Goal: Navigation & Orientation: Find specific page/section

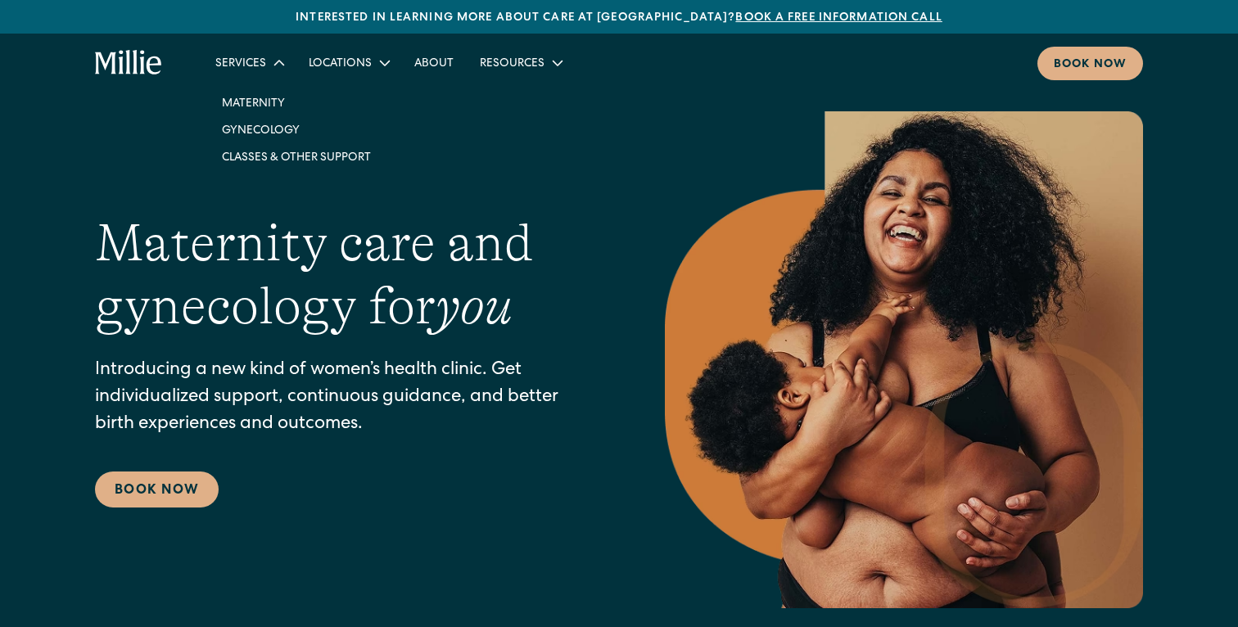
click at [246, 66] on div "Services" at bounding box center [240, 64] width 51 height 17
click at [227, 65] on div "Services" at bounding box center [240, 64] width 51 height 17
click at [246, 68] on div "Services" at bounding box center [240, 64] width 51 height 17
click at [268, 100] on link "Maternity" at bounding box center [296, 102] width 175 height 27
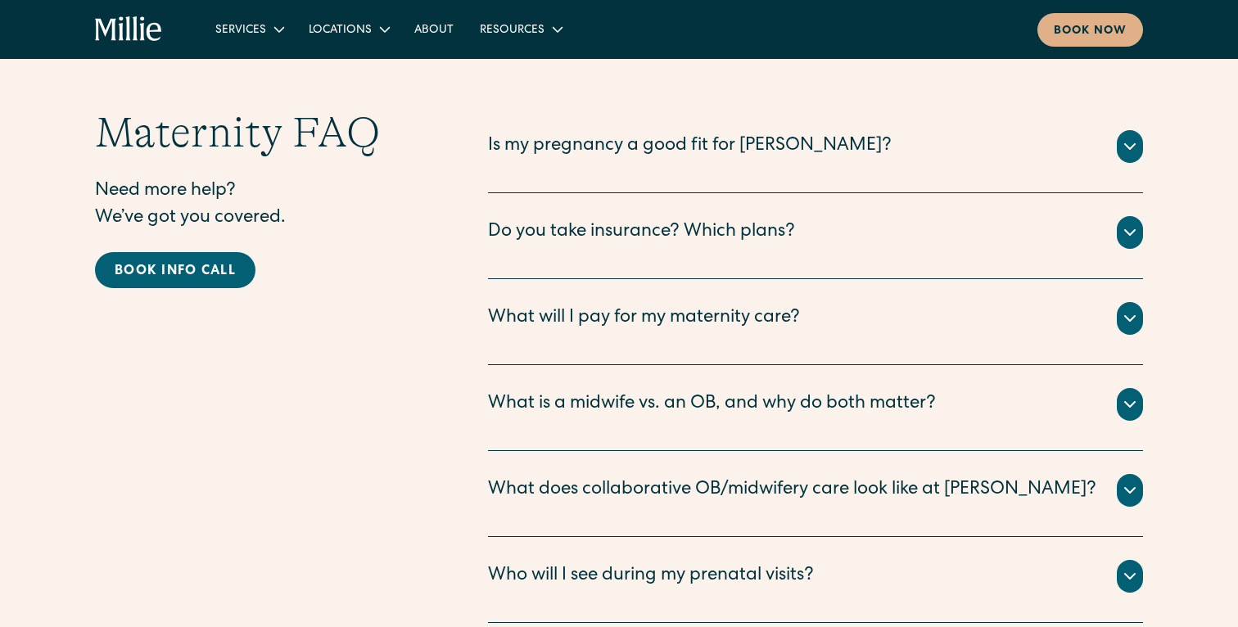
scroll to position [5517, 0]
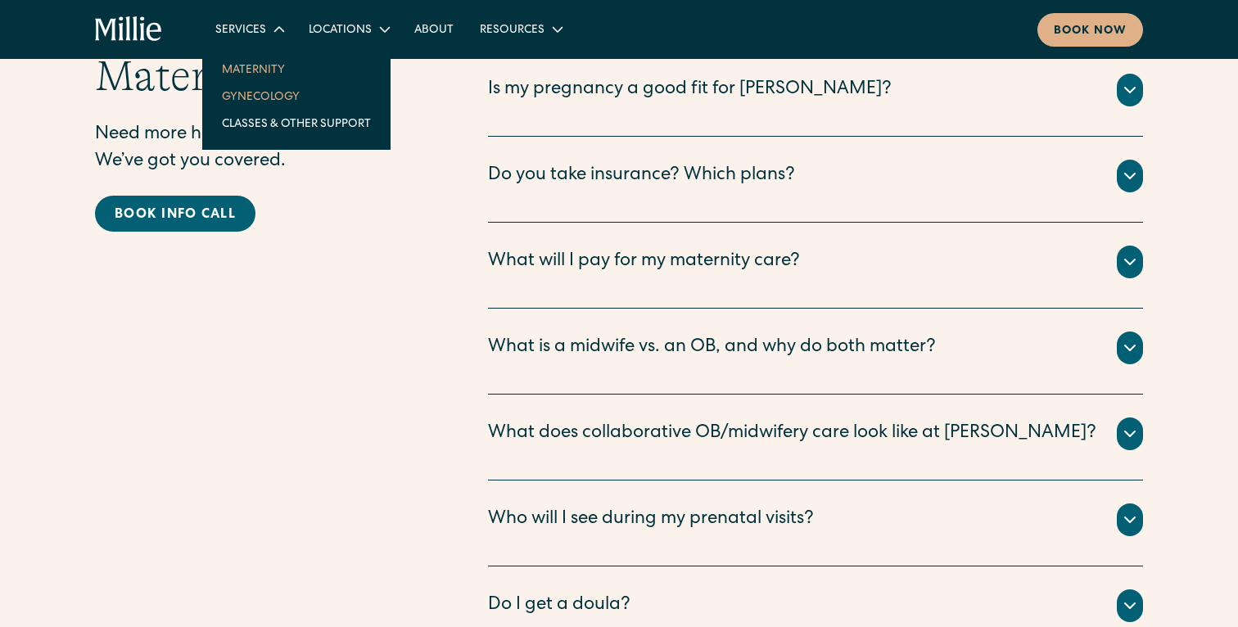
click at [249, 103] on link "Gynecology" at bounding box center [296, 96] width 175 height 27
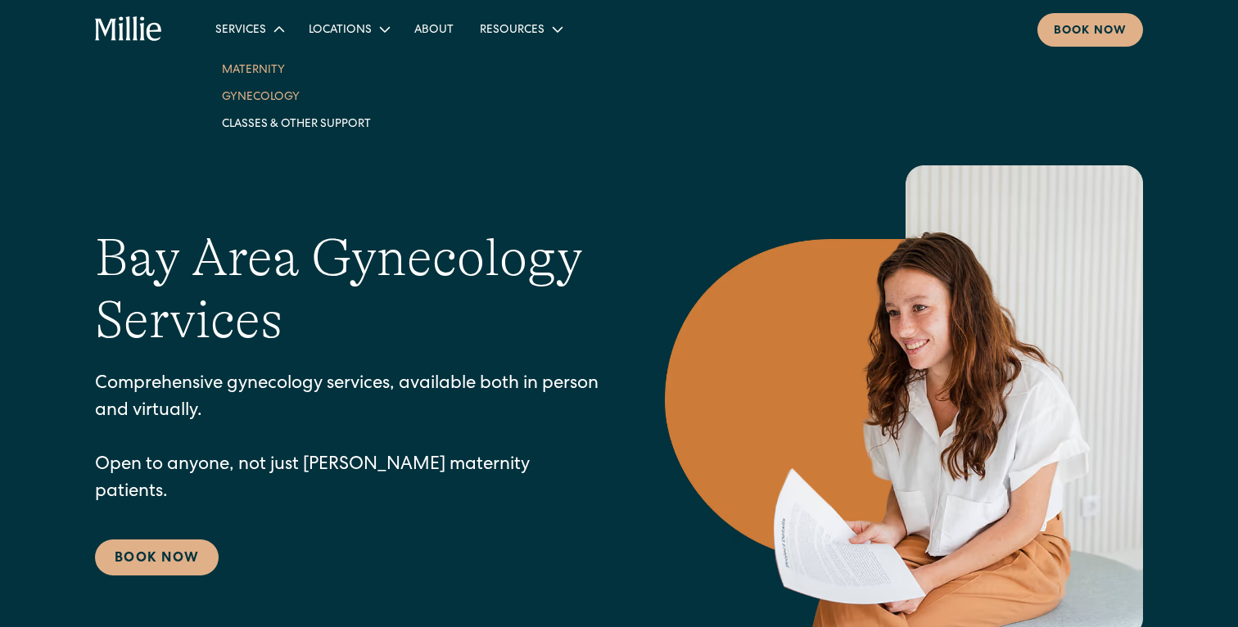
click at [267, 74] on link "Maternity" at bounding box center [296, 69] width 175 height 27
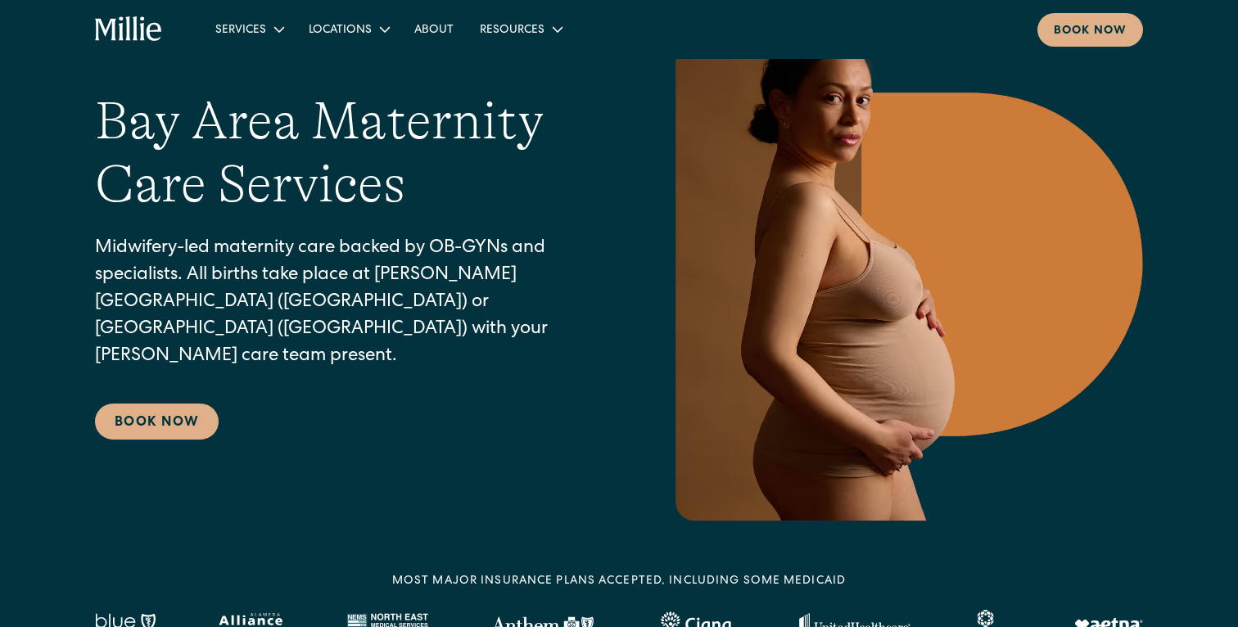
scroll to position [169, 0]
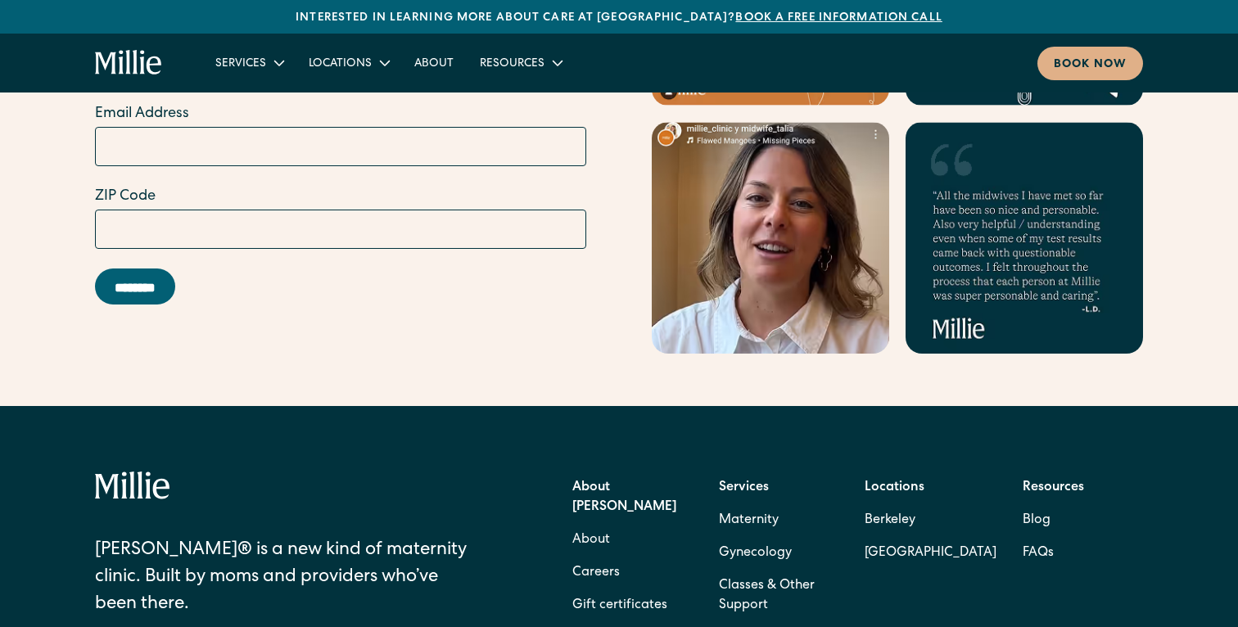
scroll to position [6687, 0]
